Goal: Information Seeking & Learning: Learn about a topic

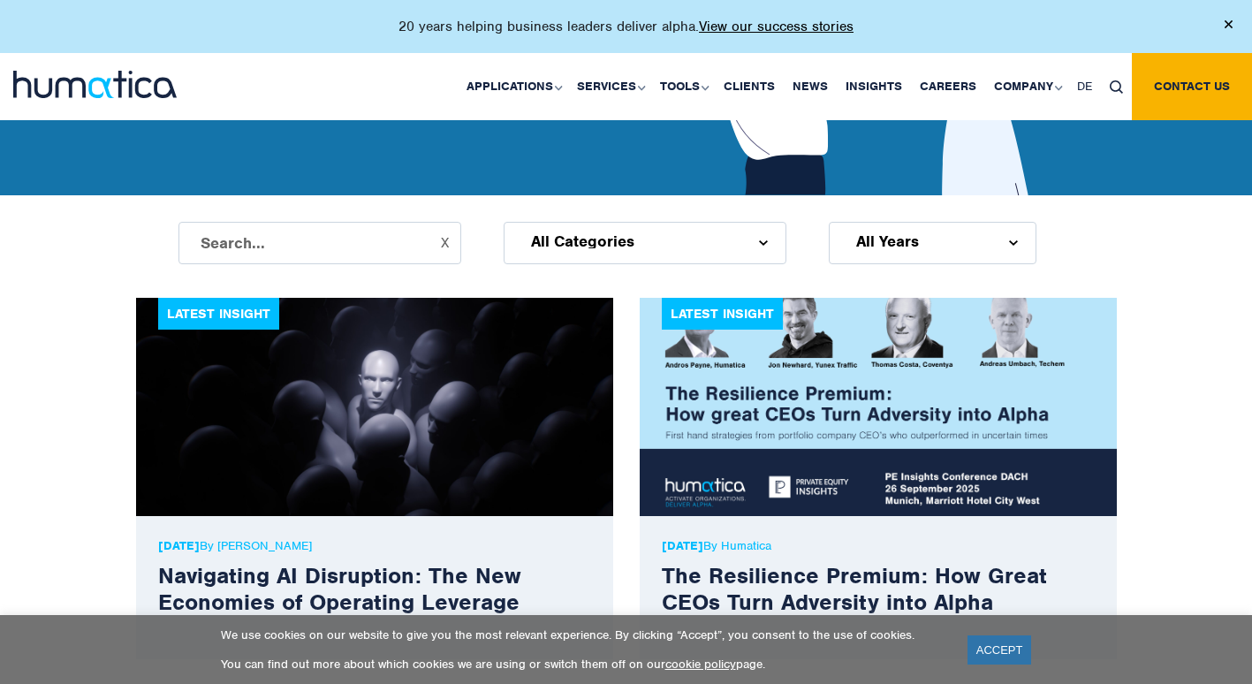
scroll to position [607, 0]
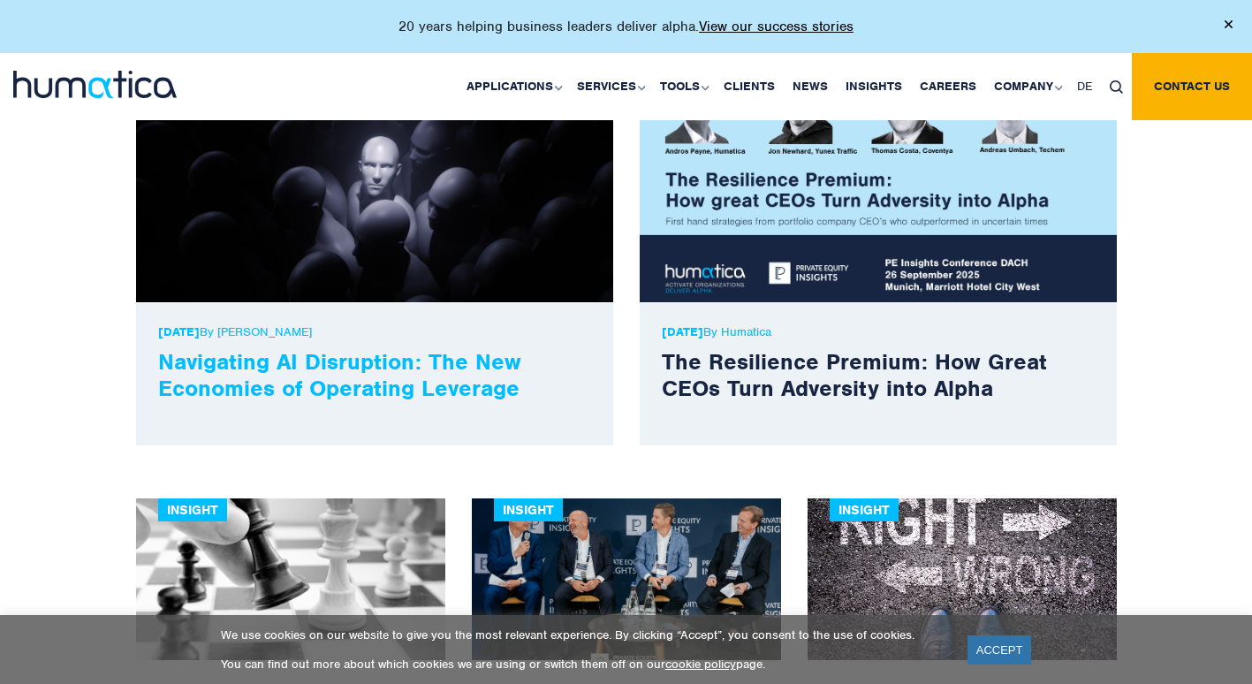
click at [437, 367] on link "Navigating AI Disruption: The New Economies of Operating Leverage" at bounding box center [339, 374] width 363 height 55
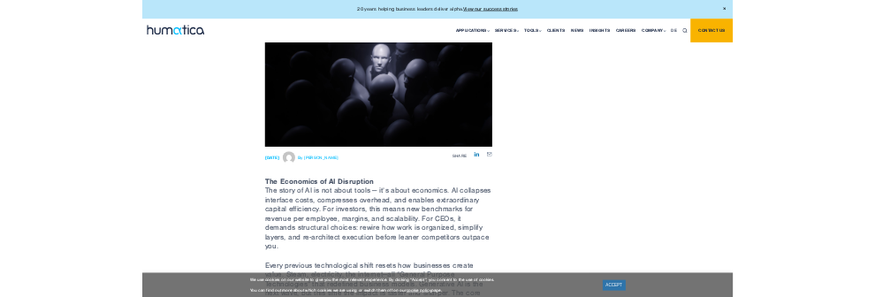
scroll to position [286, 0]
